Goal: Task Accomplishment & Management: Complete application form

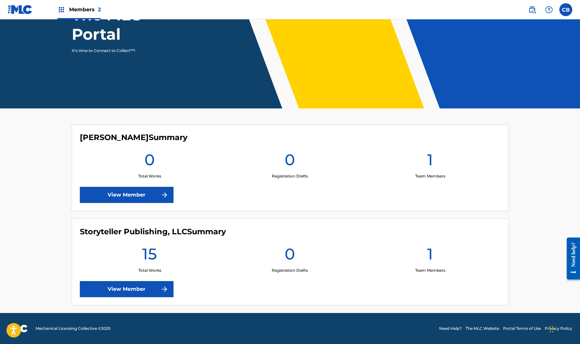
scroll to position [81, 0]
click at [132, 285] on link "View Member" at bounding box center [127, 289] width 94 height 16
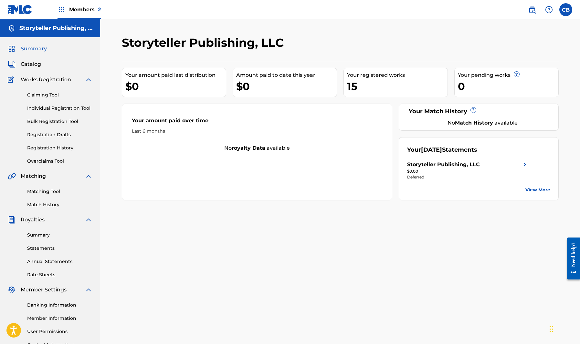
click at [68, 134] on link "Registration Drafts" at bounding box center [59, 134] width 65 height 7
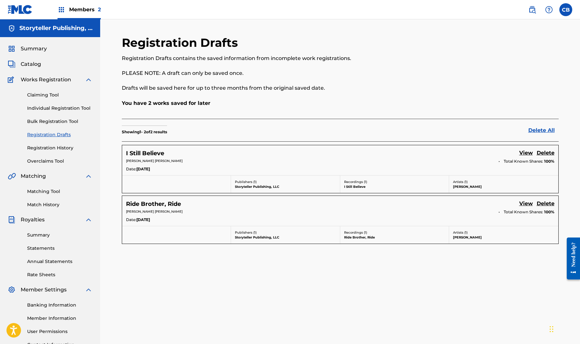
click at [527, 152] on link "View" at bounding box center [526, 153] width 14 height 9
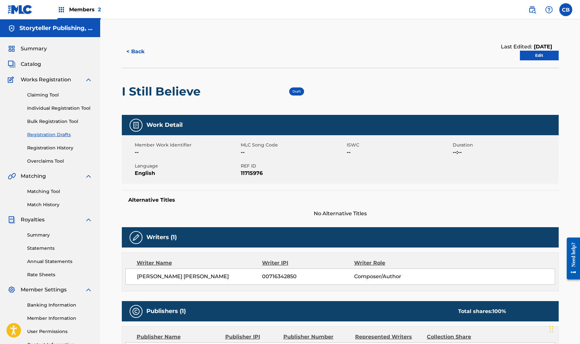
click at [536, 59] on link "Edit" at bounding box center [539, 56] width 39 height 10
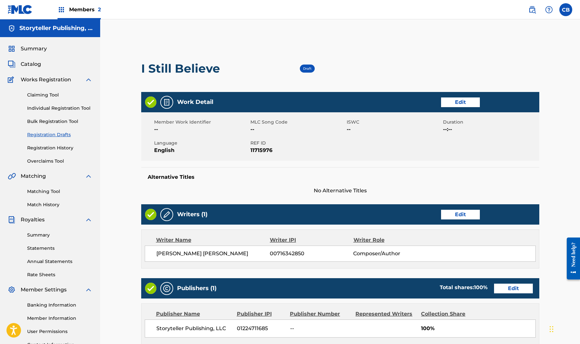
scroll to position [0, 0]
click at [352, 129] on span "--" at bounding box center [393, 130] width 95 height 8
click at [347, 129] on span "--" at bounding box center [393, 130] width 95 height 8
click at [458, 100] on link "Edit" at bounding box center [460, 103] width 39 height 10
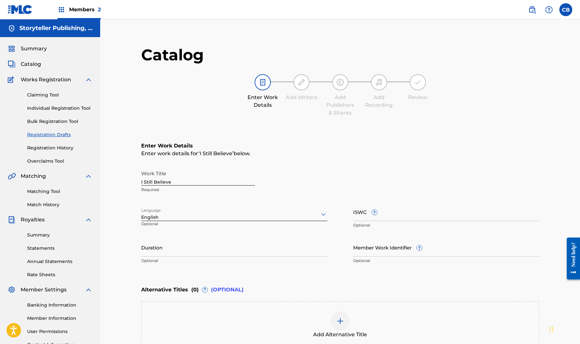
click at [397, 217] on input "ISWC ?" at bounding box center [446, 212] width 186 height 18
paste input "T3334224787"
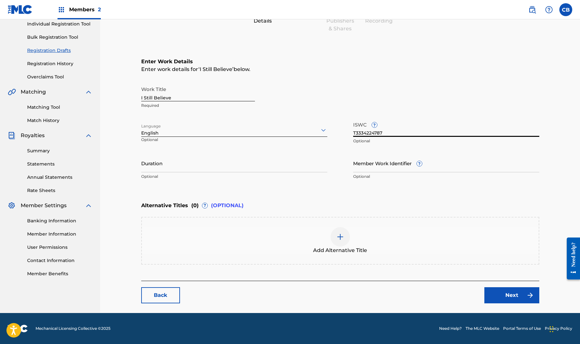
scroll to position [84, 0]
type input "T3334224787"
click at [511, 295] on link "Next" at bounding box center [511, 295] width 55 height 16
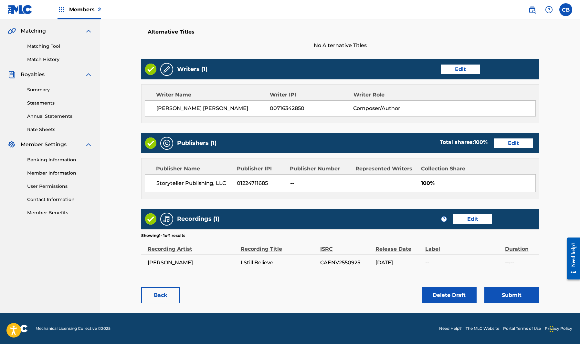
scroll to position [145, 0]
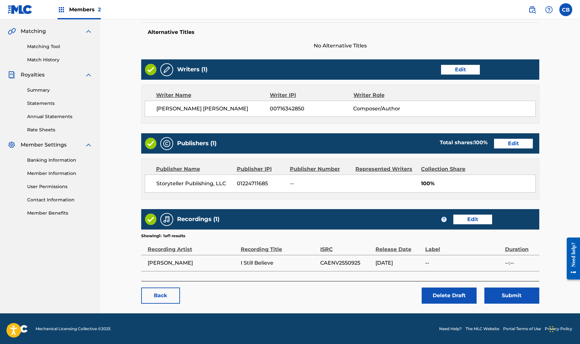
click at [518, 296] on button "Submit" at bounding box center [511, 296] width 55 height 16
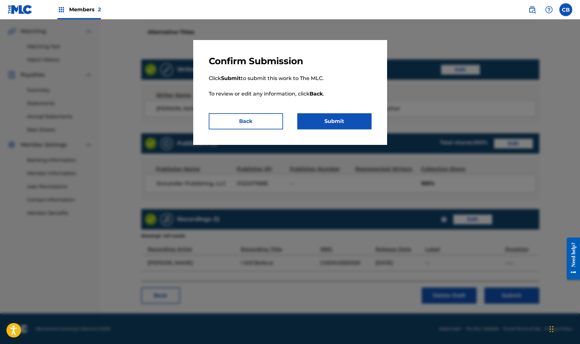
click at [335, 118] on button "Submit" at bounding box center [334, 121] width 74 height 16
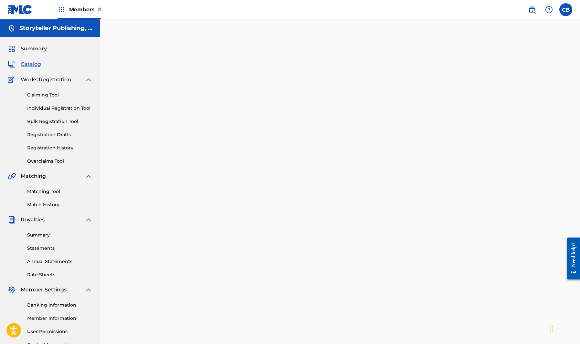
click at [62, 132] on link "Registration Drafts" at bounding box center [59, 134] width 65 height 7
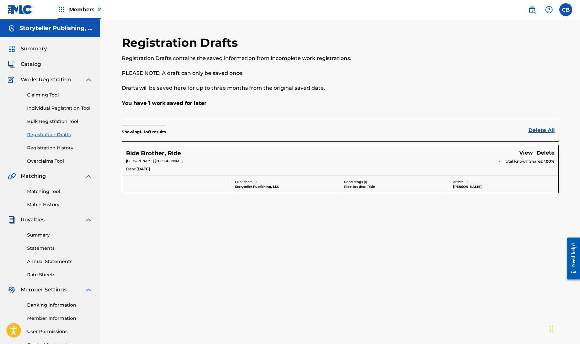
click at [526, 153] on link "View" at bounding box center [526, 153] width 14 height 9
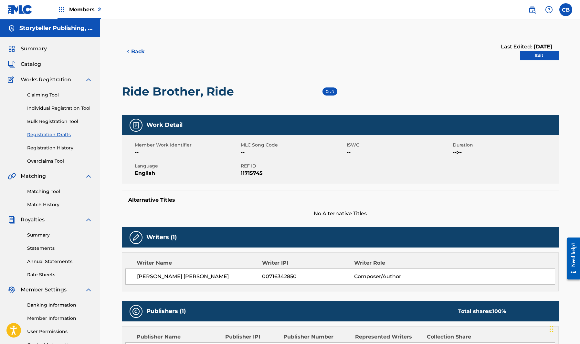
click at [529, 55] on link "Edit" at bounding box center [539, 56] width 39 height 10
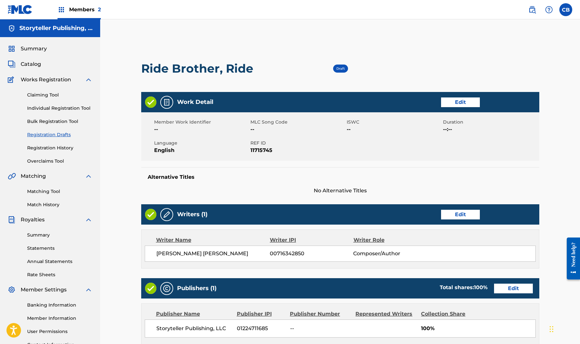
click at [272, 129] on span "--" at bounding box center [297, 130] width 95 height 8
click at [448, 103] on link "Edit" at bounding box center [460, 103] width 39 height 10
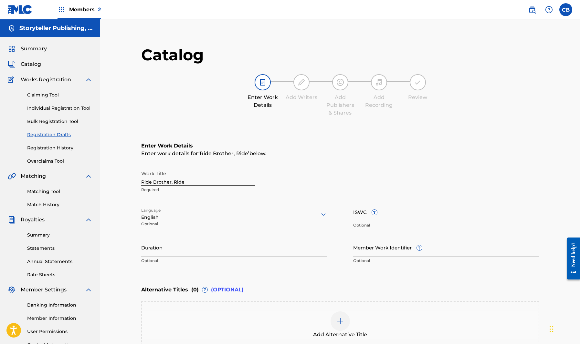
click at [397, 219] on input "ISWC ?" at bounding box center [446, 212] width 186 height 18
paste input "T3334205259"
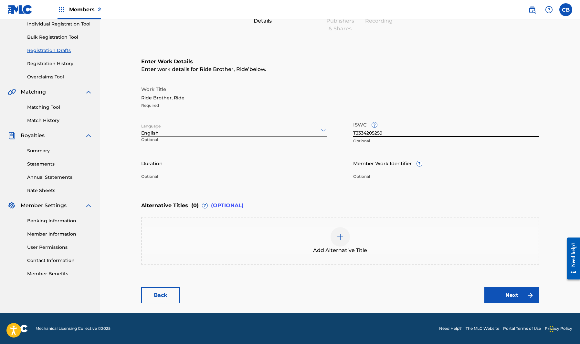
scroll to position [84, 0]
type input "T3334205259"
click at [507, 294] on link "Next" at bounding box center [511, 295] width 55 height 16
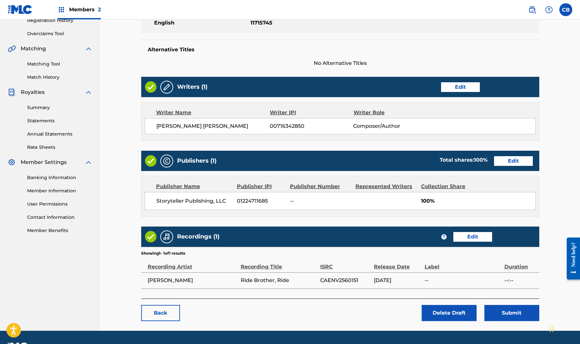
scroll to position [135, 0]
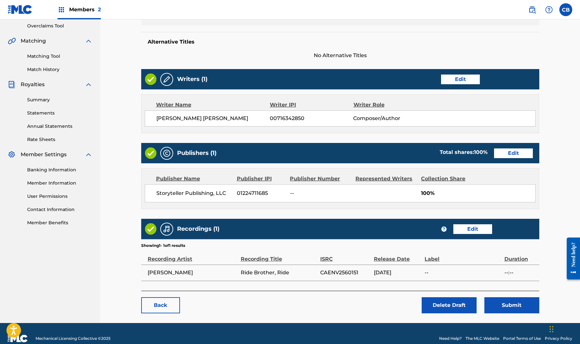
click at [517, 307] on button "Submit" at bounding box center [511, 305] width 55 height 16
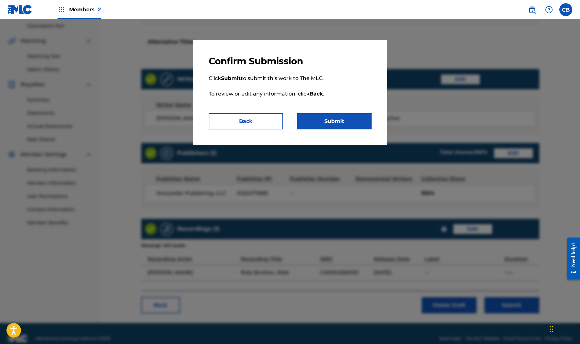
click at [338, 124] on button "Submit" at bounding box center [334, 121] width 74 height 16
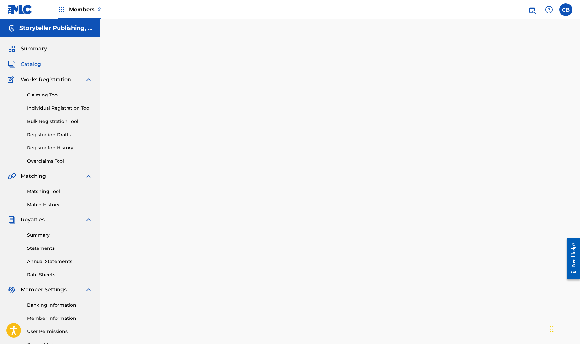
click at [33, 62] on span "Catalog" at bounding box center [31, 64] width 20 height 8
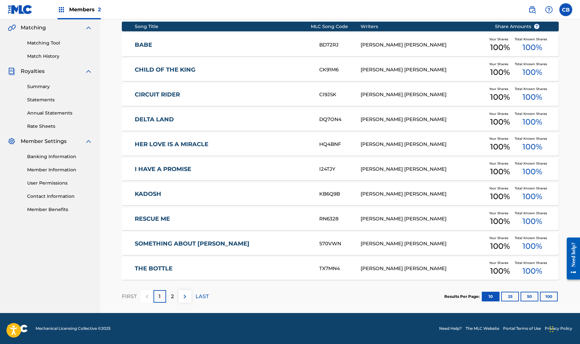
scroll to position [149, 0]
click at [184, 296] on img at bounding box center [185, 297] width 8 height 8
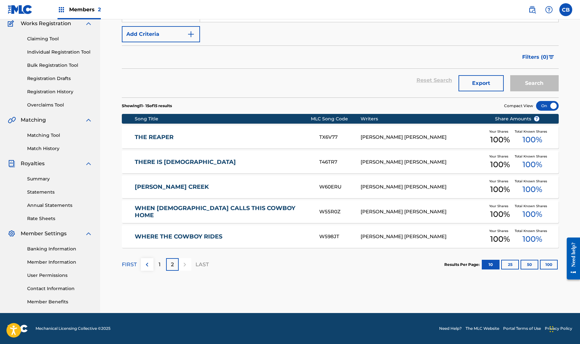
click at [145, 264] on img at bounding box center [147, 265] width 8 height 8
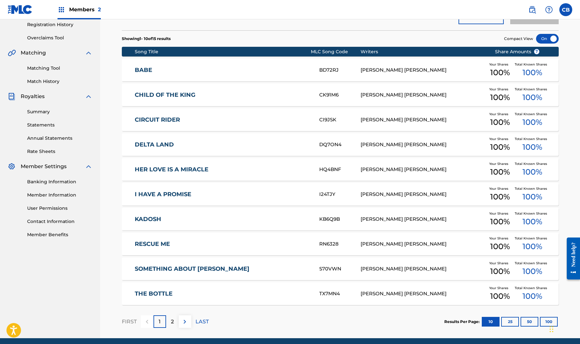
scroll to position [133, 0]
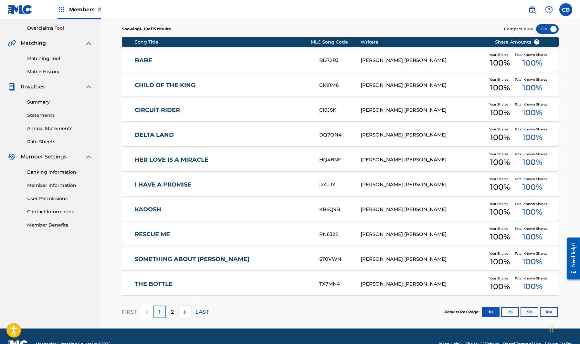
click at [184, 313] on img at bounding box center [185, 312] width 8 height 8
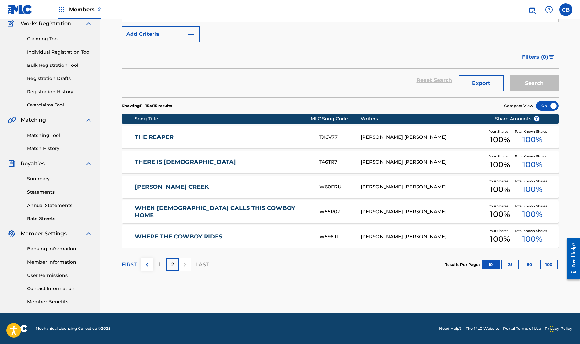
click at [149, 268] on img at bounding box center [147, 265] width 8 height 8
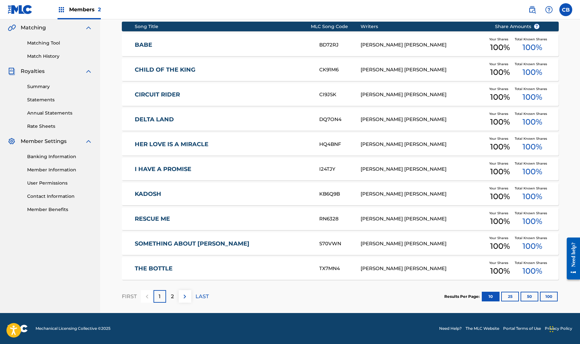
scroll to position [149, 0]
